Goal: Information Seeking & Learning: Find specific fact

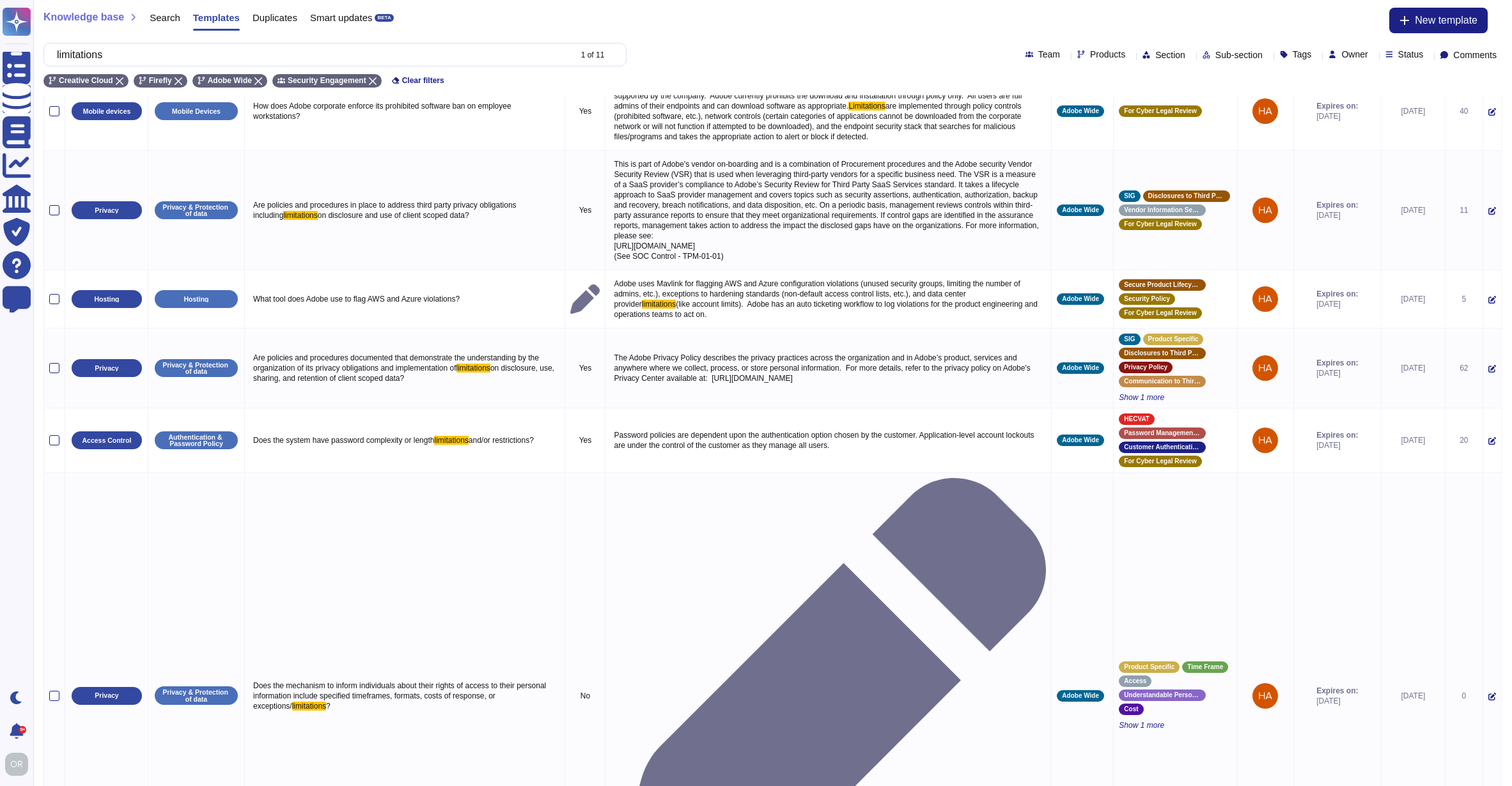
scroll to position [569, 0]
click at [100, 52] on input "limitations" at bounding box center [310, 55] width 519 height 23
paste input "Which ciphers are used with TLS 1.2?"
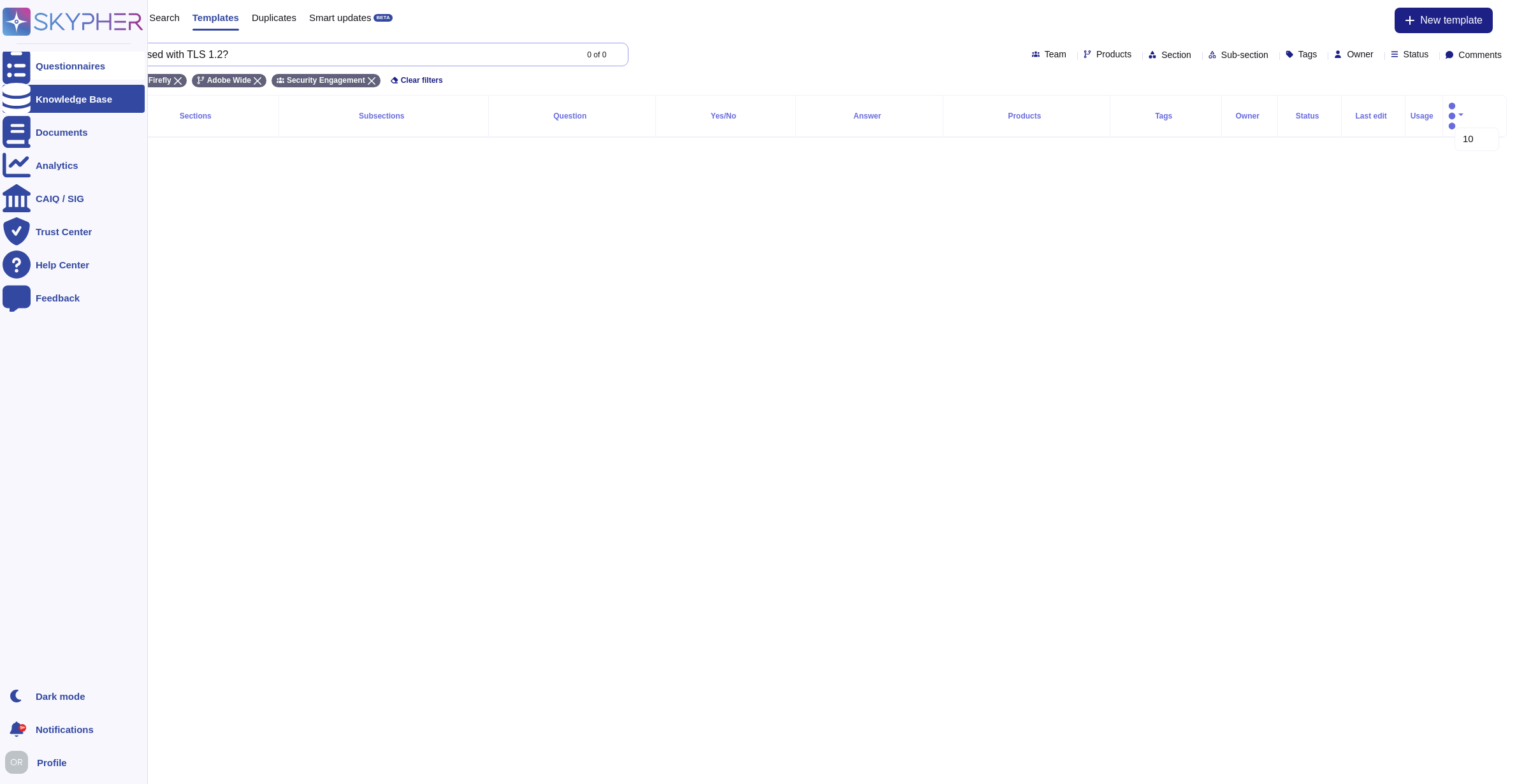
drag, startPoint x: 99, startPoint y: 54, endPoint x: 26, endPoint y: 53, distance: 73.0
click at [26, 53] on div "Questionnaires Knowledge Base Documents Analytics CAIQ / SIG Trust Center Help …" at bounding box center [758, 79] width 1517 height 158
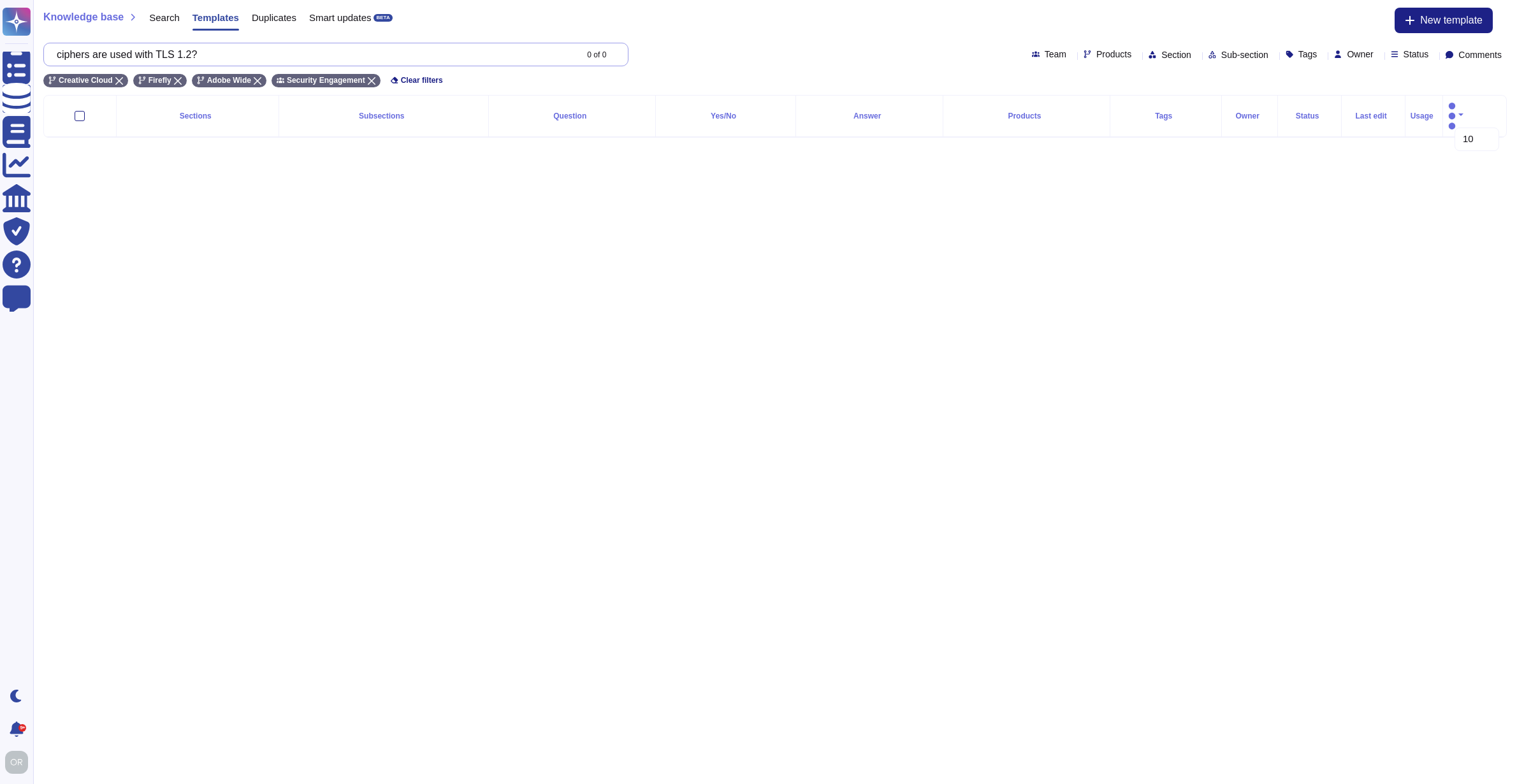
drag, startPoint x: 101, startPoint y: 54, endPoint x: 272, endPoint y: 60, distance: 171.1
click at [272, 60] on input "ciphers are used with TLS 1.2?" at bounding box center [313, 54] width 525 height 22
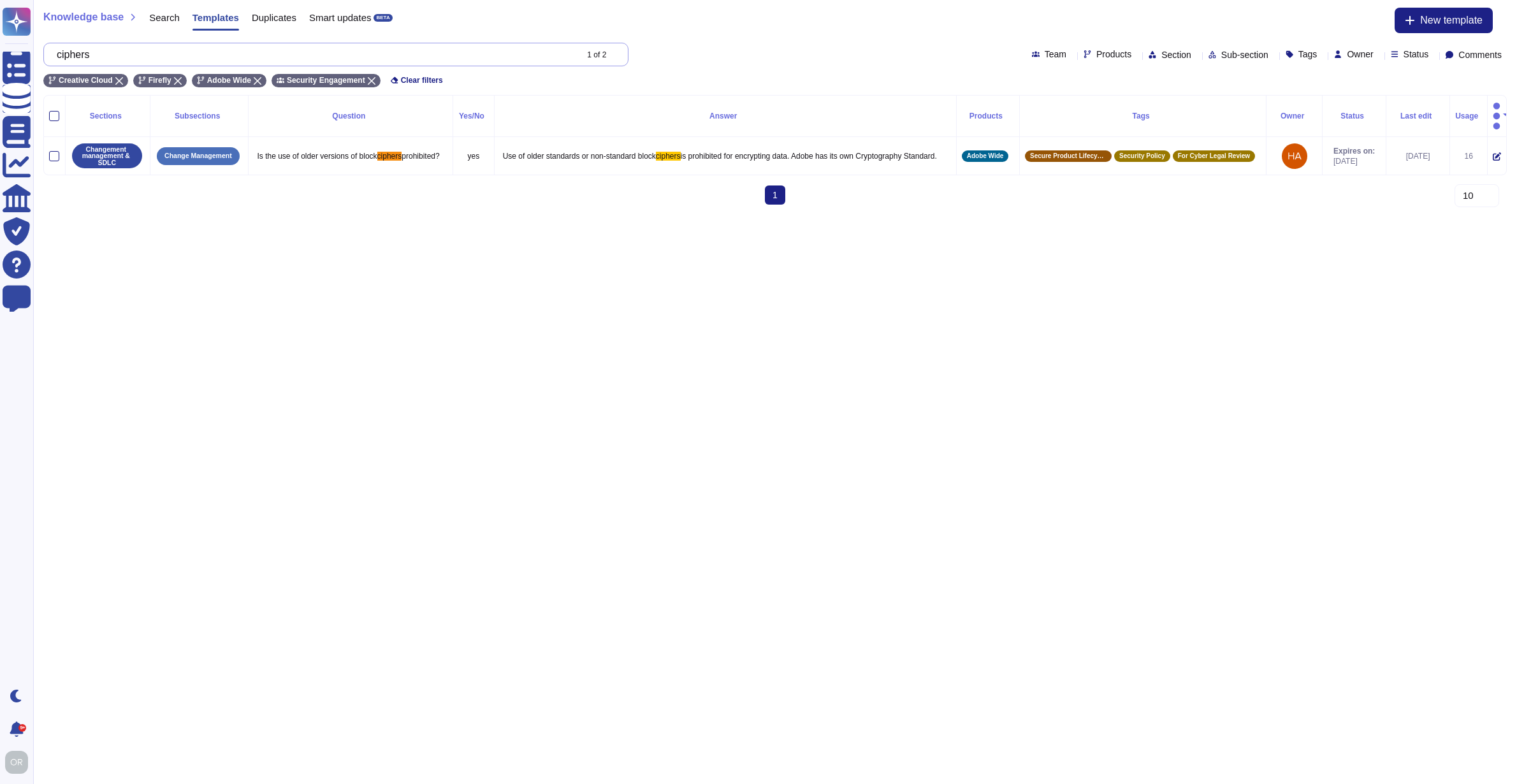
type input "ciphers"
click at [118, 82] on icon at bounding box center [119, 80] width 7 height 7
click at [92, 83] on icon at bounding box center [88, 80] width 7 height 7
click at [109, 81] on icon at bounding box center [108, 80] width 7 height 7
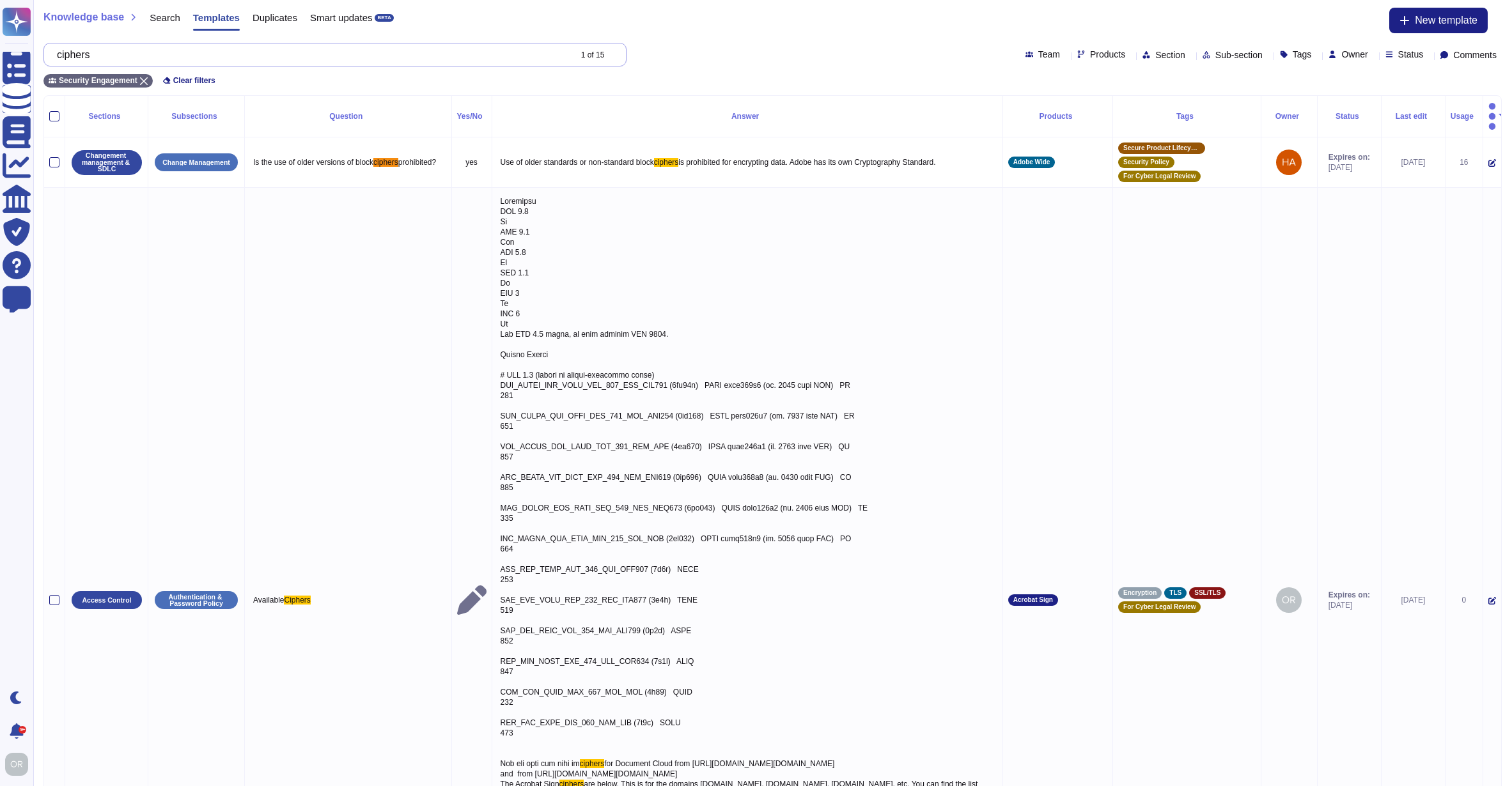
click at [165, 51] on input "ciphers" at bounding box center [310, 55] width 519 height 23
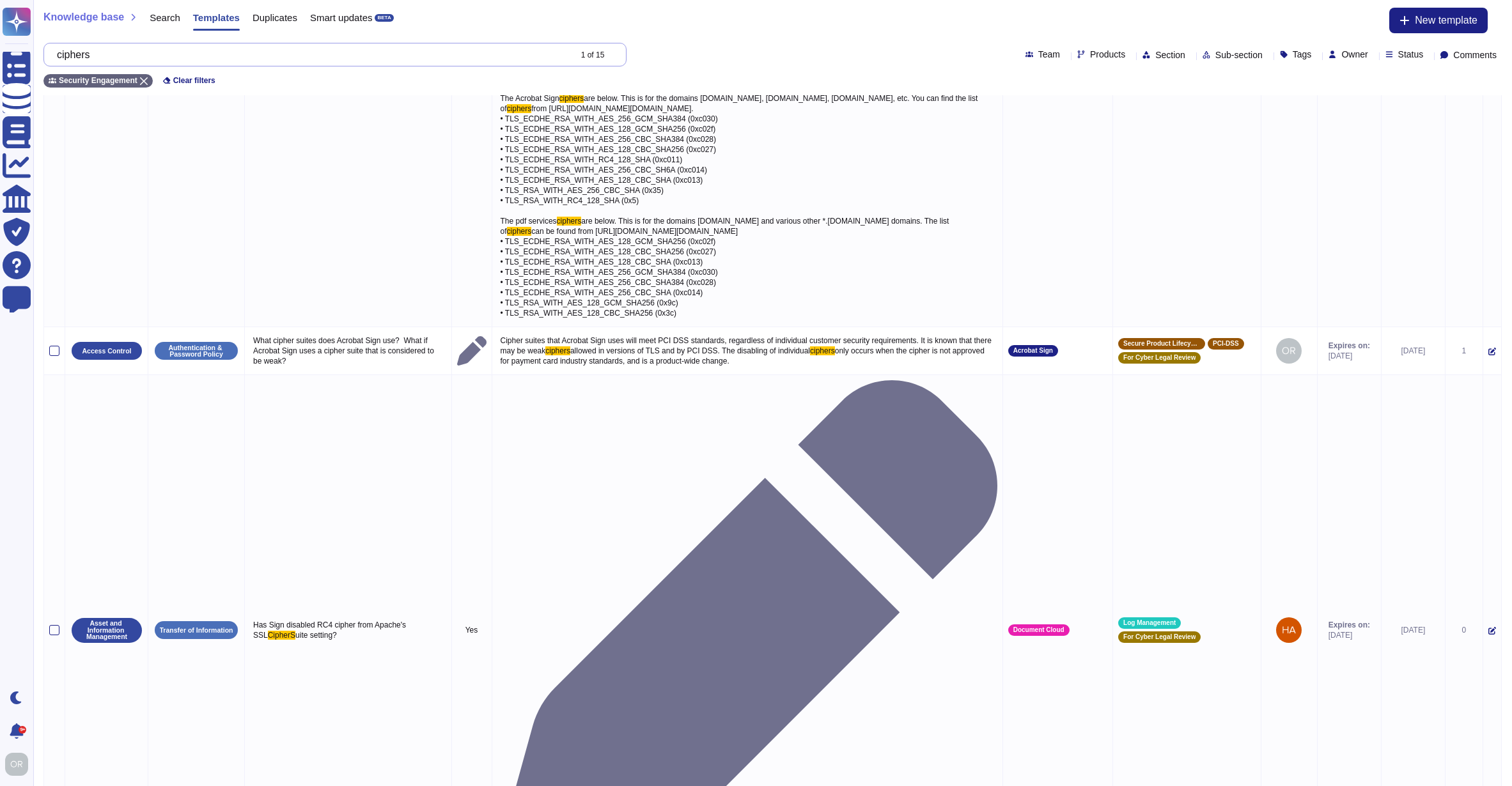
scroll to position [688, 0]
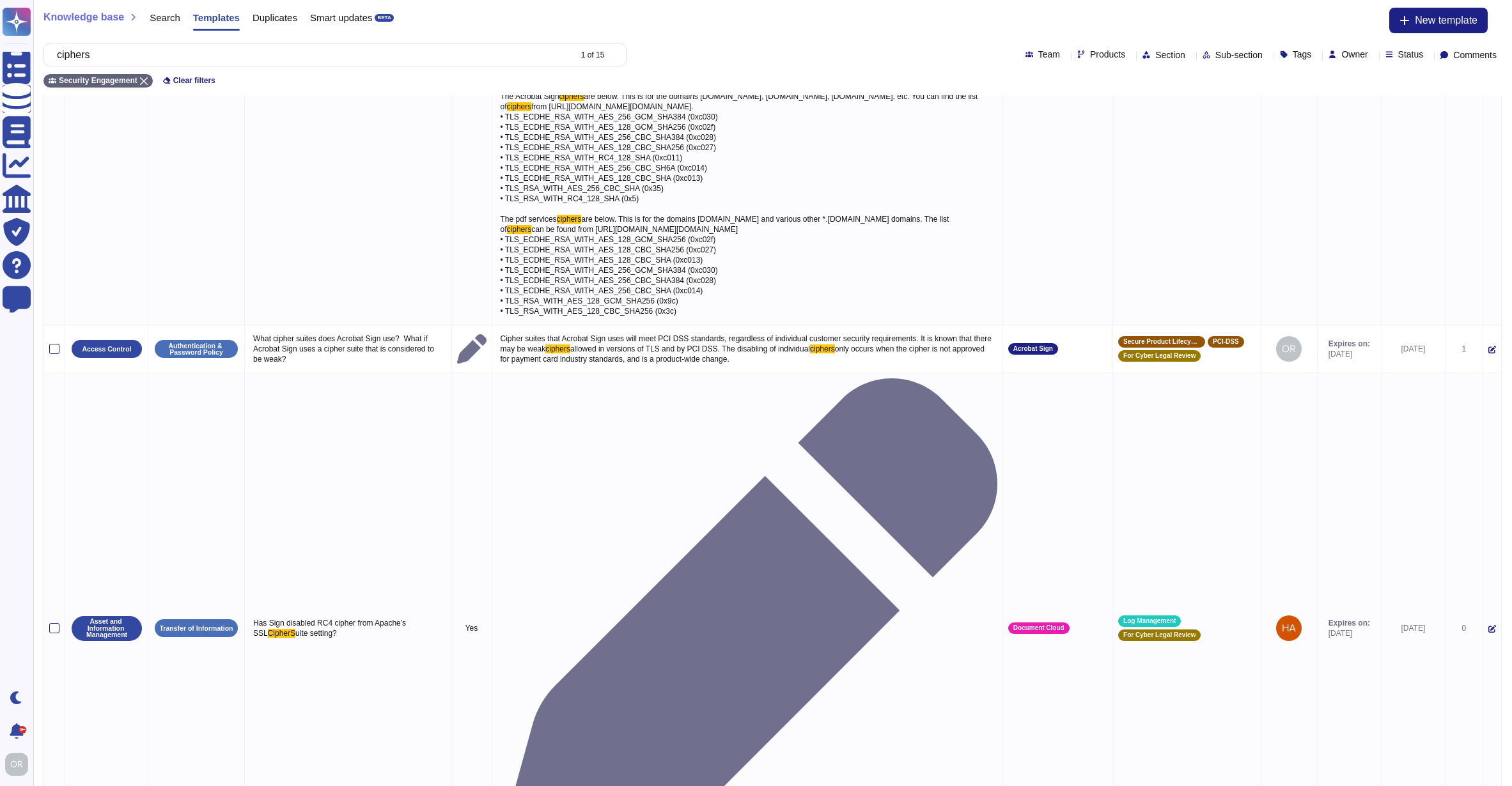
type textarea "Customers can choose two different cipher security levels for First Party hostn…"
drag, startPoint x: 478, startPoint y: 463, endPoint x: 634, endPoint y: 733, distance: 311.8
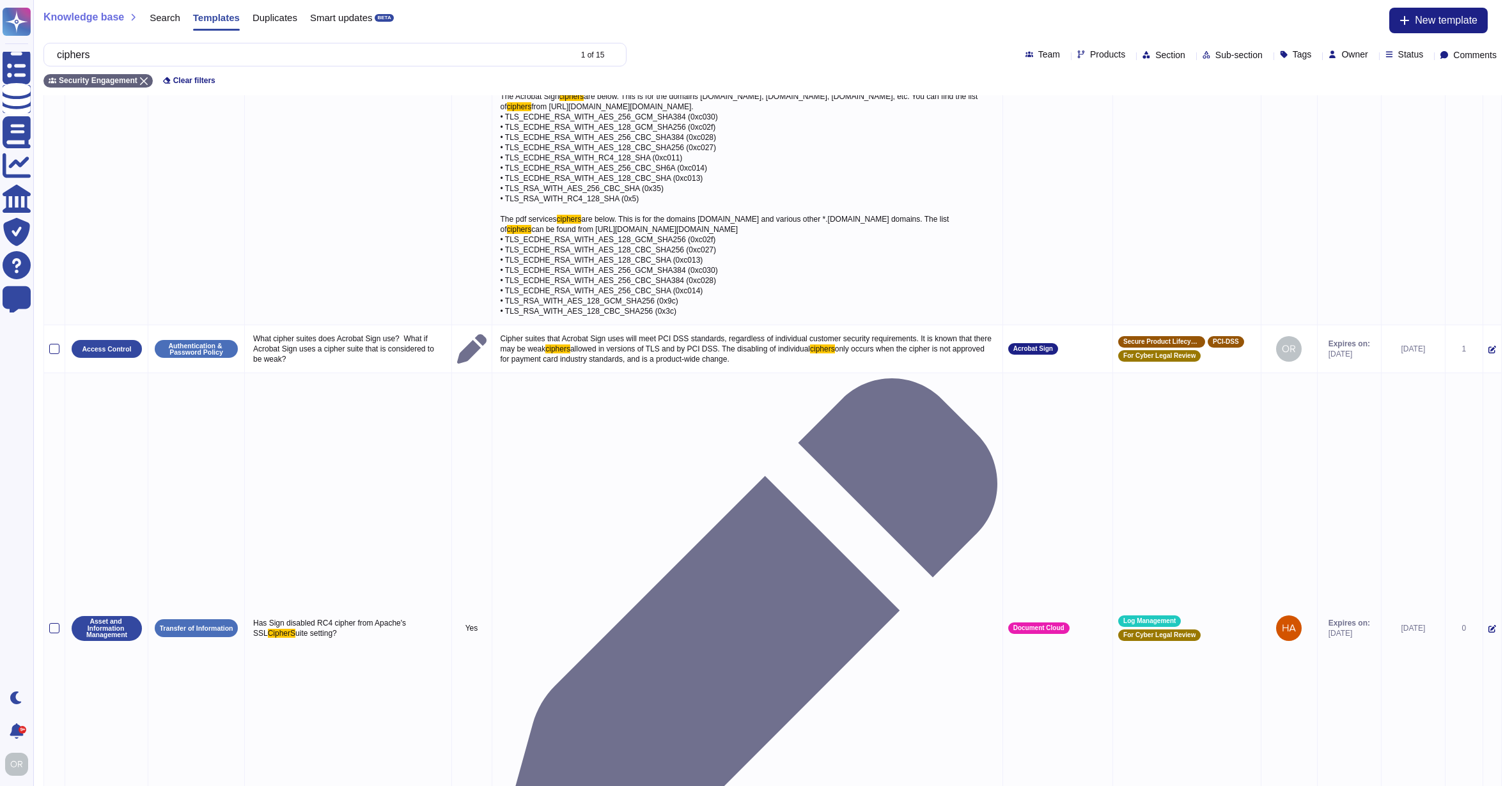
scroll to position [0, 0]
